Goal: Transaction & Acquisition: Purchase product/service

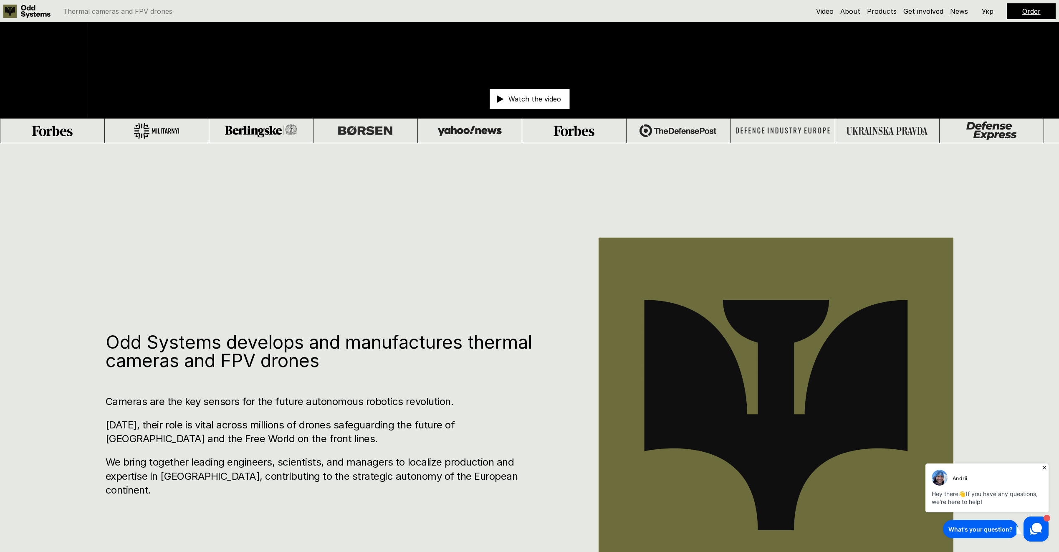
scroll to position [459, 0]
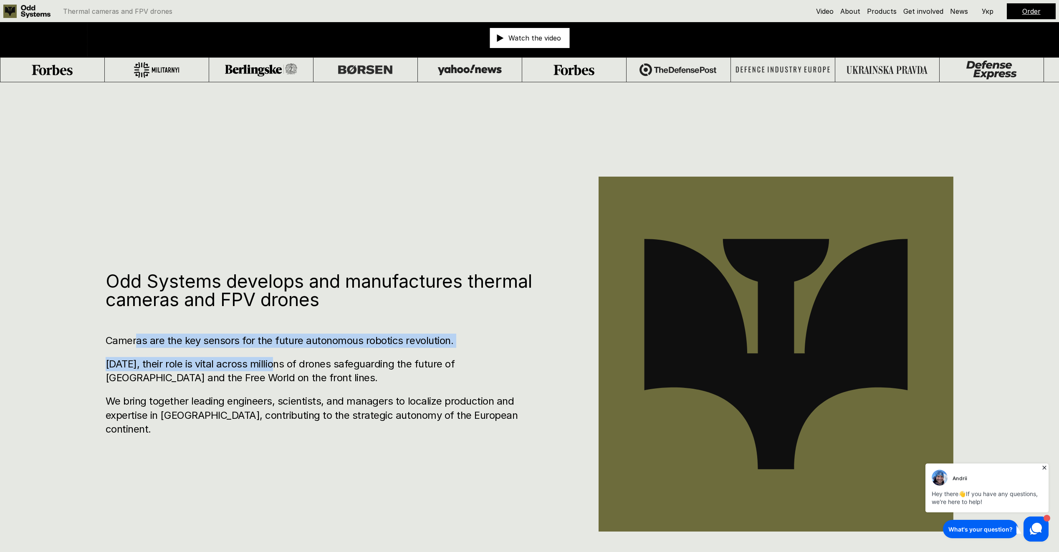
drag, startPoint x: 274, startPoint y: 369, endPoint x: 334, endPoint y: 372, distance: 60.2
click at [334, 372] on div "Cameras are the key sensors for the future autonomous robotics revolution. [DAT…" at bounding box center [327, 384] width 443 height 103
drag, startPoint x: 334, startPoint y: 372, endPoint x: 239, endPoint y: 363, distance: 95.2
click at [239, 363] on div "Cameras are the key sensors for the future autonomous robotics revolution. [DAT…" at bounding box center [327, 384] width 443 height 103
click at [338, 357] on div "Cameras are the key sensors for the future autonomous robotics revolution. [DAT…" at bounding box center [327, 384] width 443 height 103
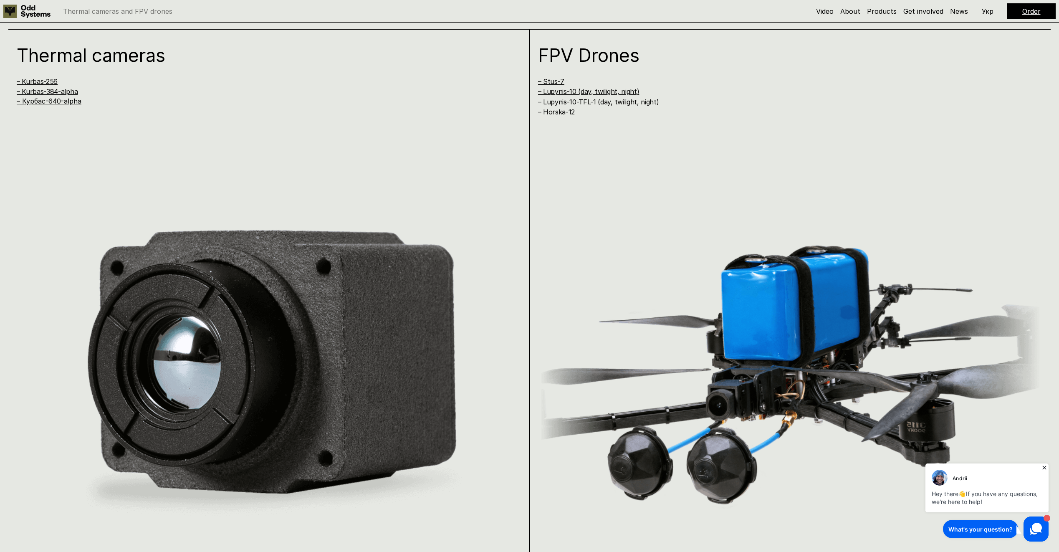
scroll to position [1085, 0]
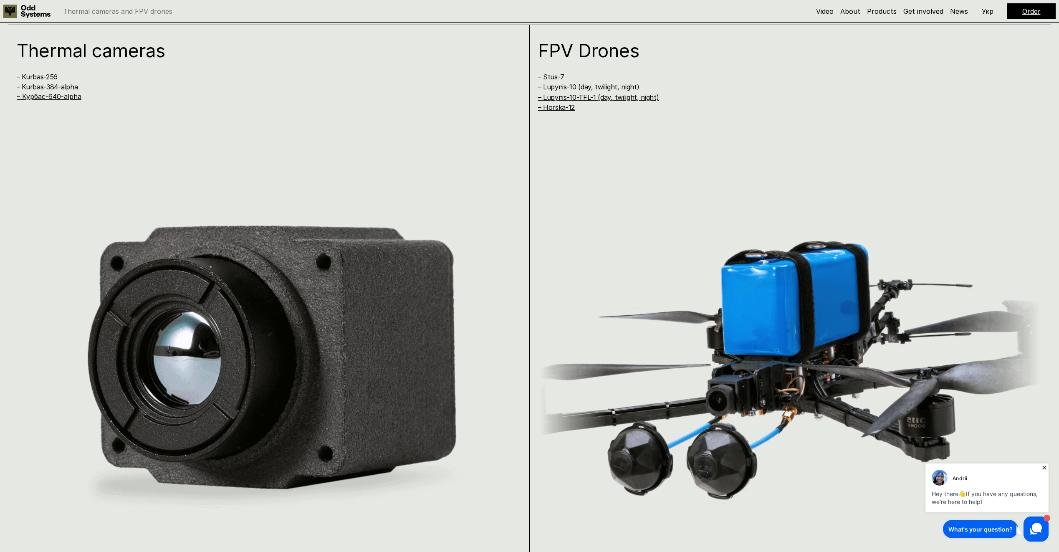
click at [1043, 467] on icon at bounding box center [1044, 467] width 8 height 8
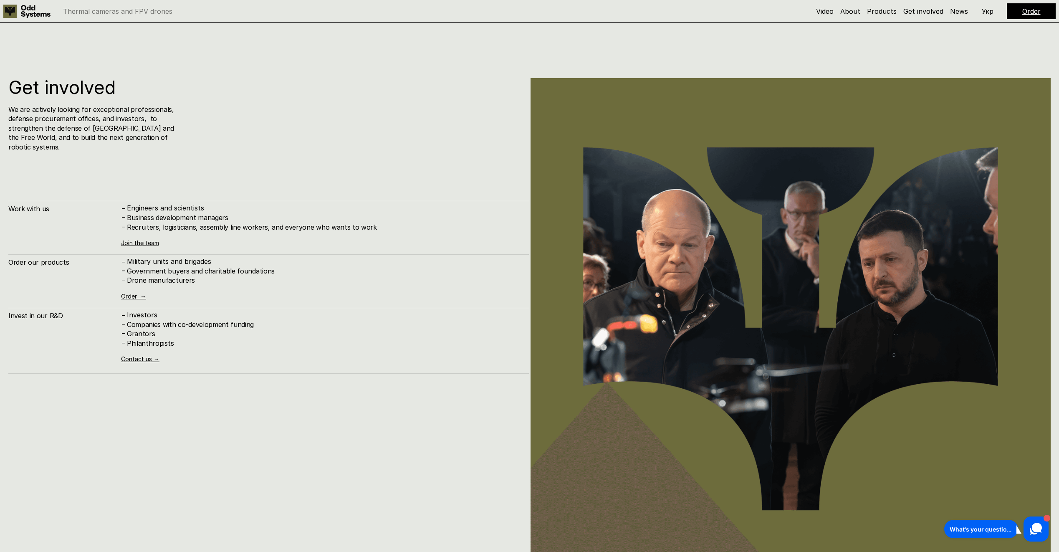
scroll to position [5509, 0]
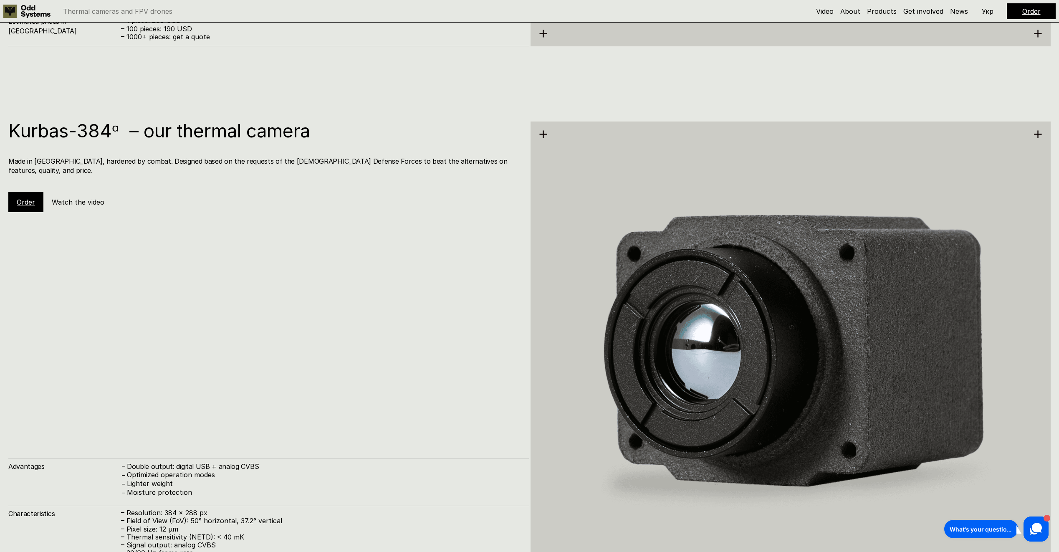
scroll to position [2144, 0]
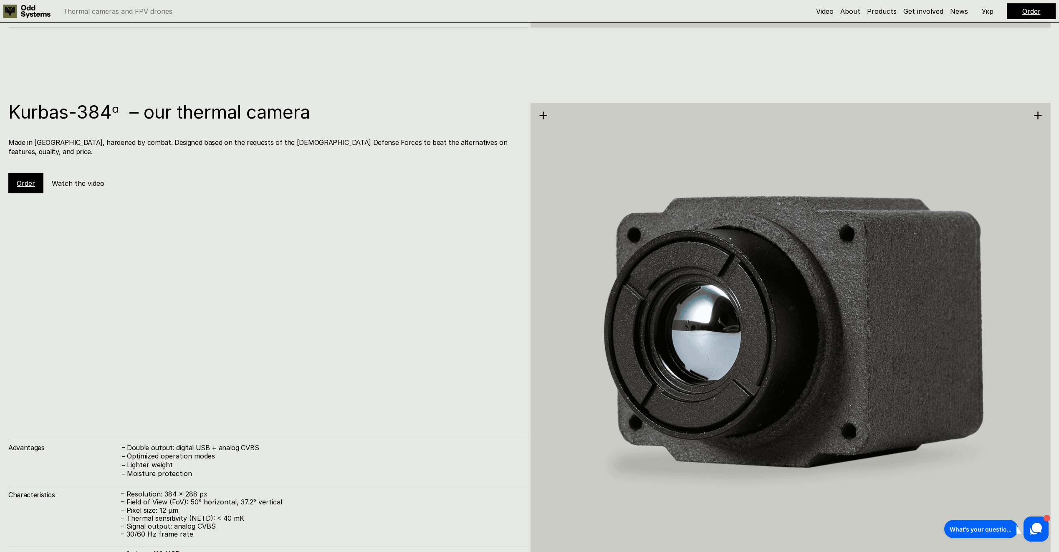
click at [27, 182] on div "Order" at bounding box center [25, 183] width 35 height 20
click at [25, 179] on link "Order" at bounding box center [26, 183] width 18 height 8
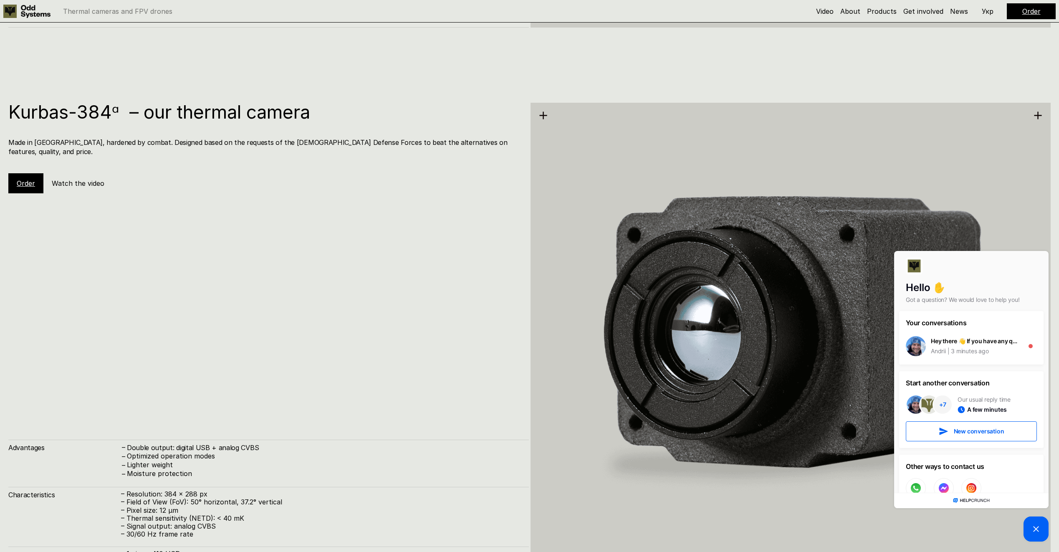
click at [273, 238] on div "Kurbas-384ᵅ – our thermal camera Made in Ukraine, hardened by combat. Designed …" at bounding box center [268, 341] width 520 height 477
click at [1035, 536] on picture at bounding box center [1035, 528] width 25 height 25
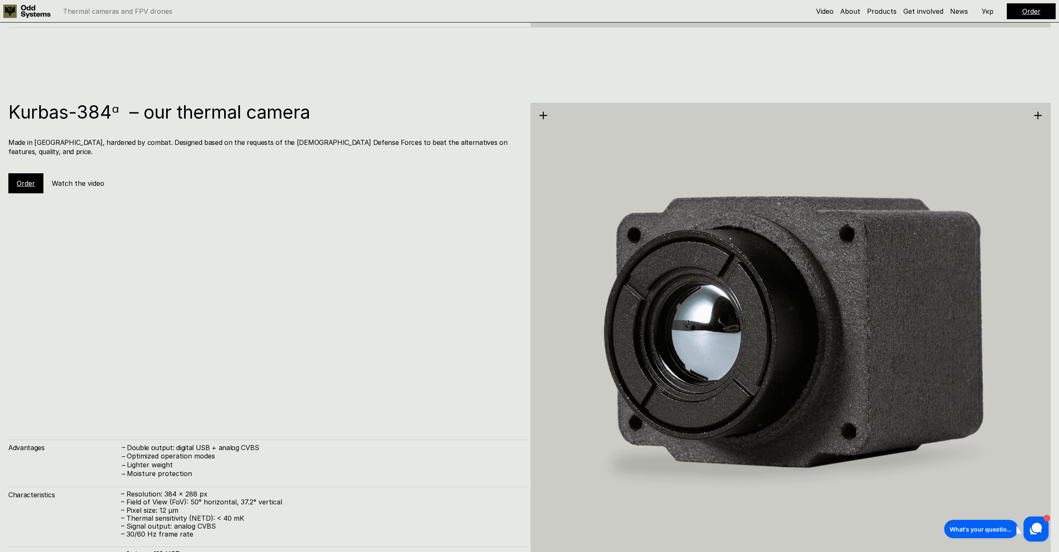
click at [29, 179] on link "Order" at bounding box center [26, 183] width 18 height 8
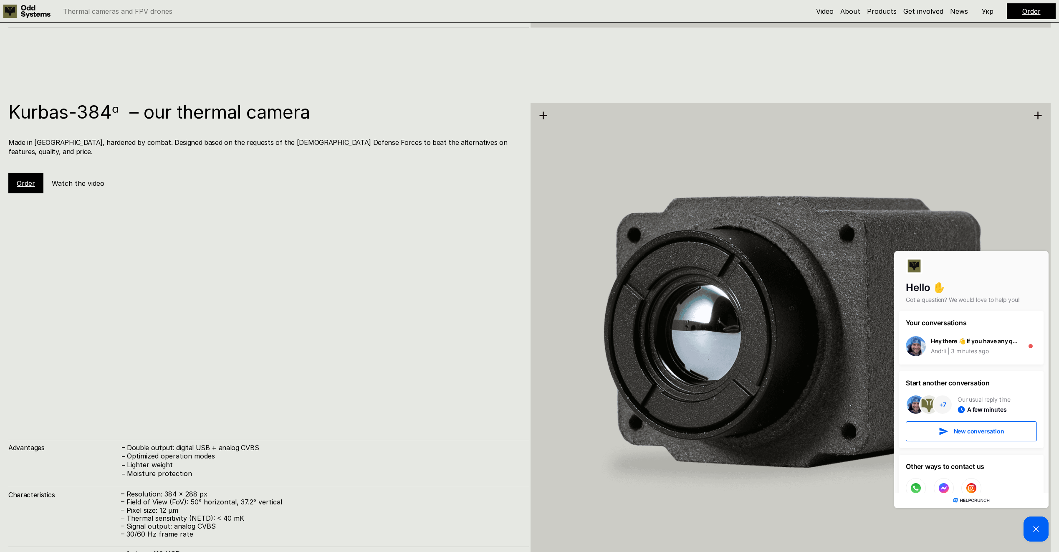
click at [1030, 527] on picture at bounding box center [1035, 528] width 25 height 25
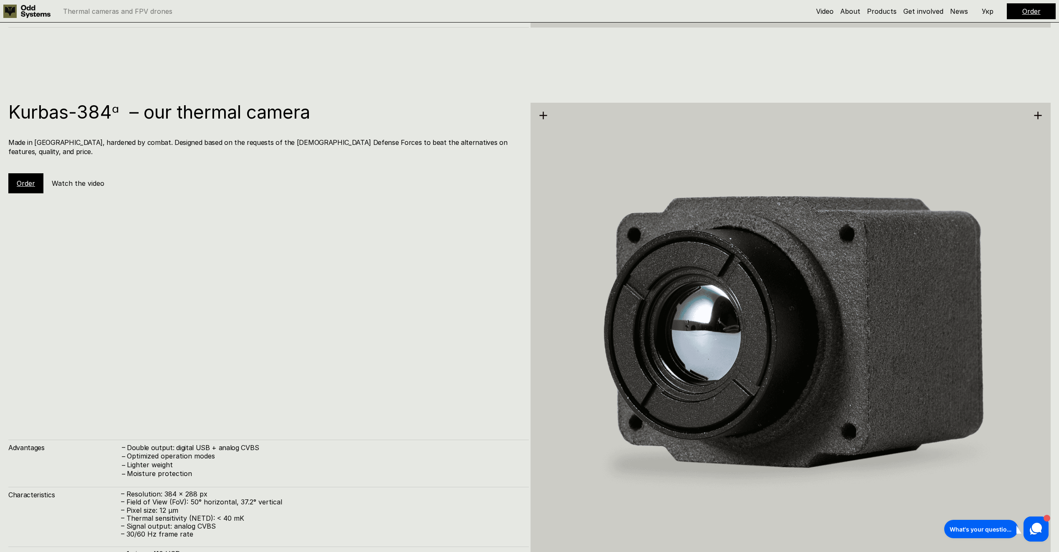
click at [92, 179] on h5 "Watch the video" at bounding box center [78, 183] width 53 height 9
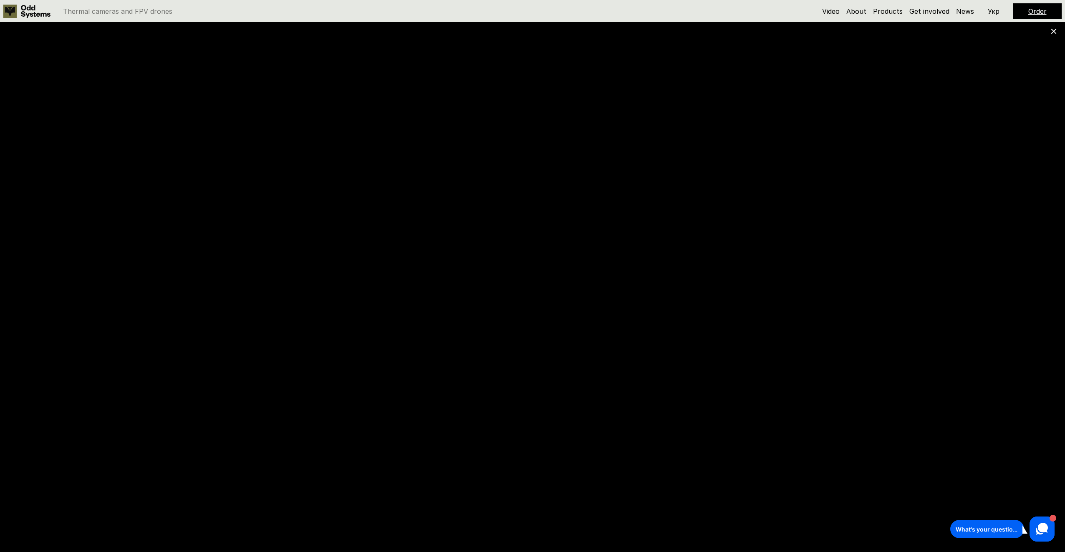
click at [1055, 30] on use at bounding box center [1053, 31] width 5 height 5
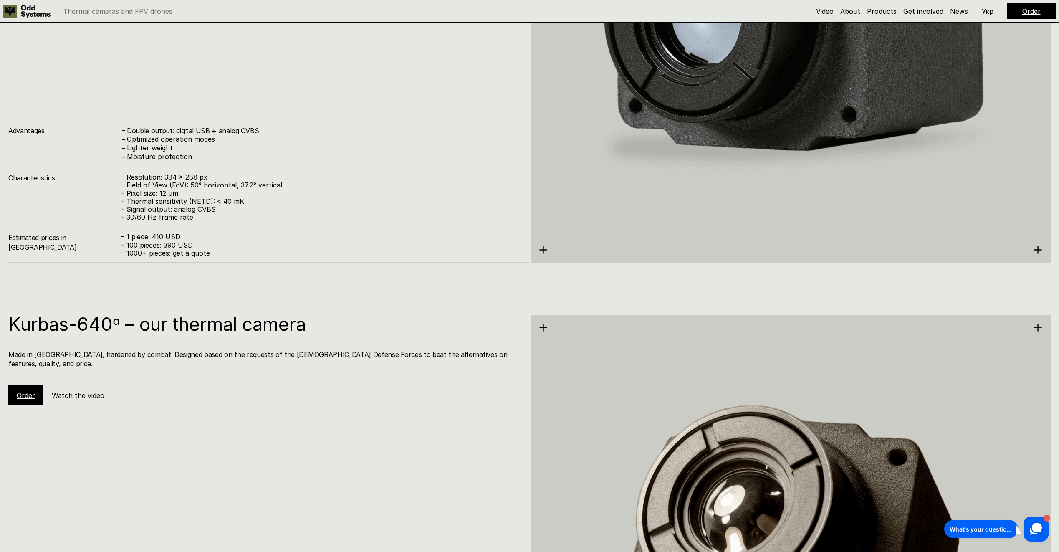
scroll to position [2520, 0]
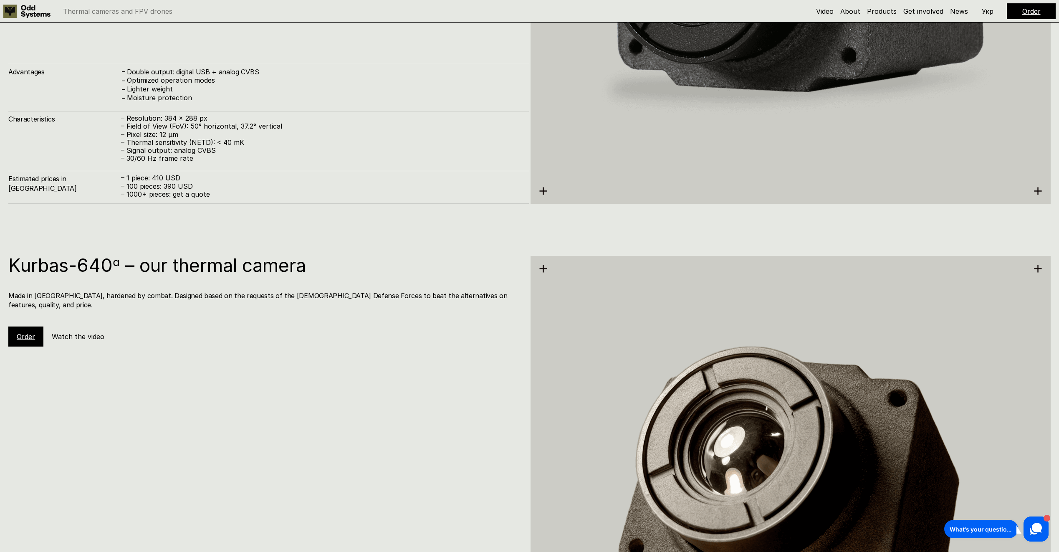
click at [63, 332] on h5 "Watch the video" at bounding box center [78, 336] width 53 height 9
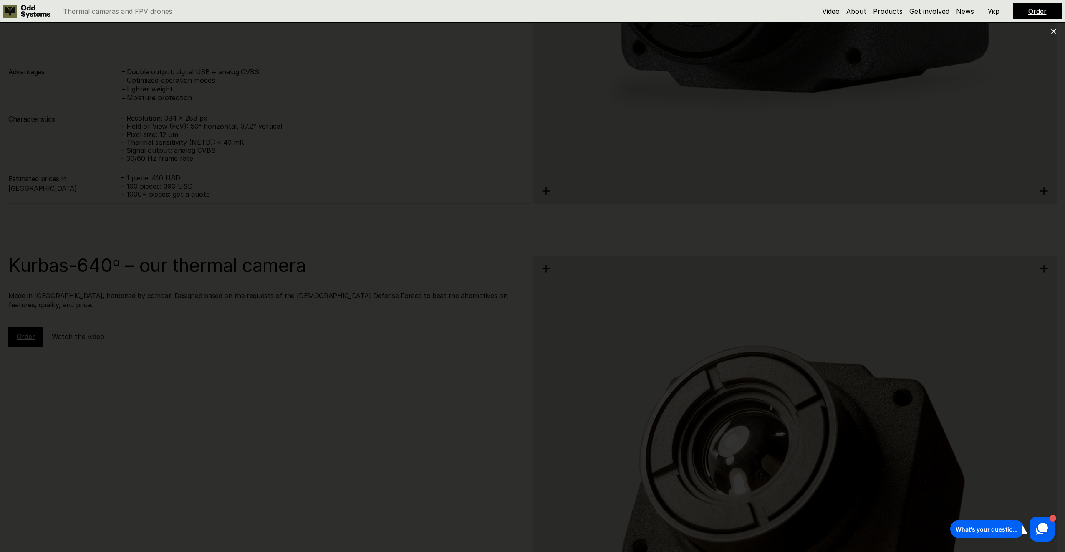
drag, startPoint x: 93, startPoint y: 338, endPoint x: 71, endPoint y: 466, distance: 129.9
click at [72, 467] on div at bounding box center [532, 276] width 1065 height 552
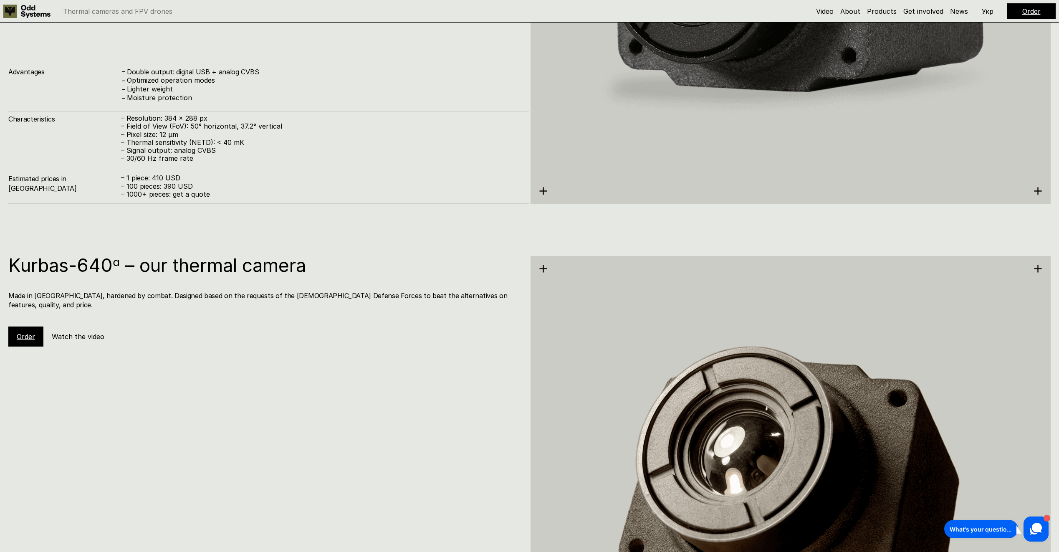
click at [77, 332] on h5 "Watch the video" at bounding box center [78, 336] width 53 height 9
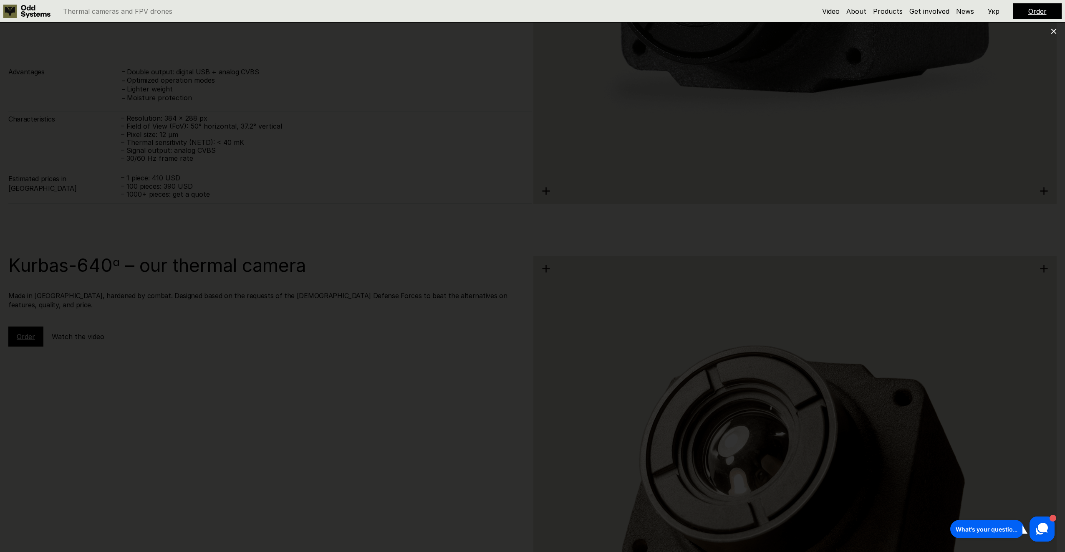
click at [1051, 30] on icon at bounding box center [1054, 31] width 6 height 6
